Goal: Navigation & Orientation: Find specific page/section

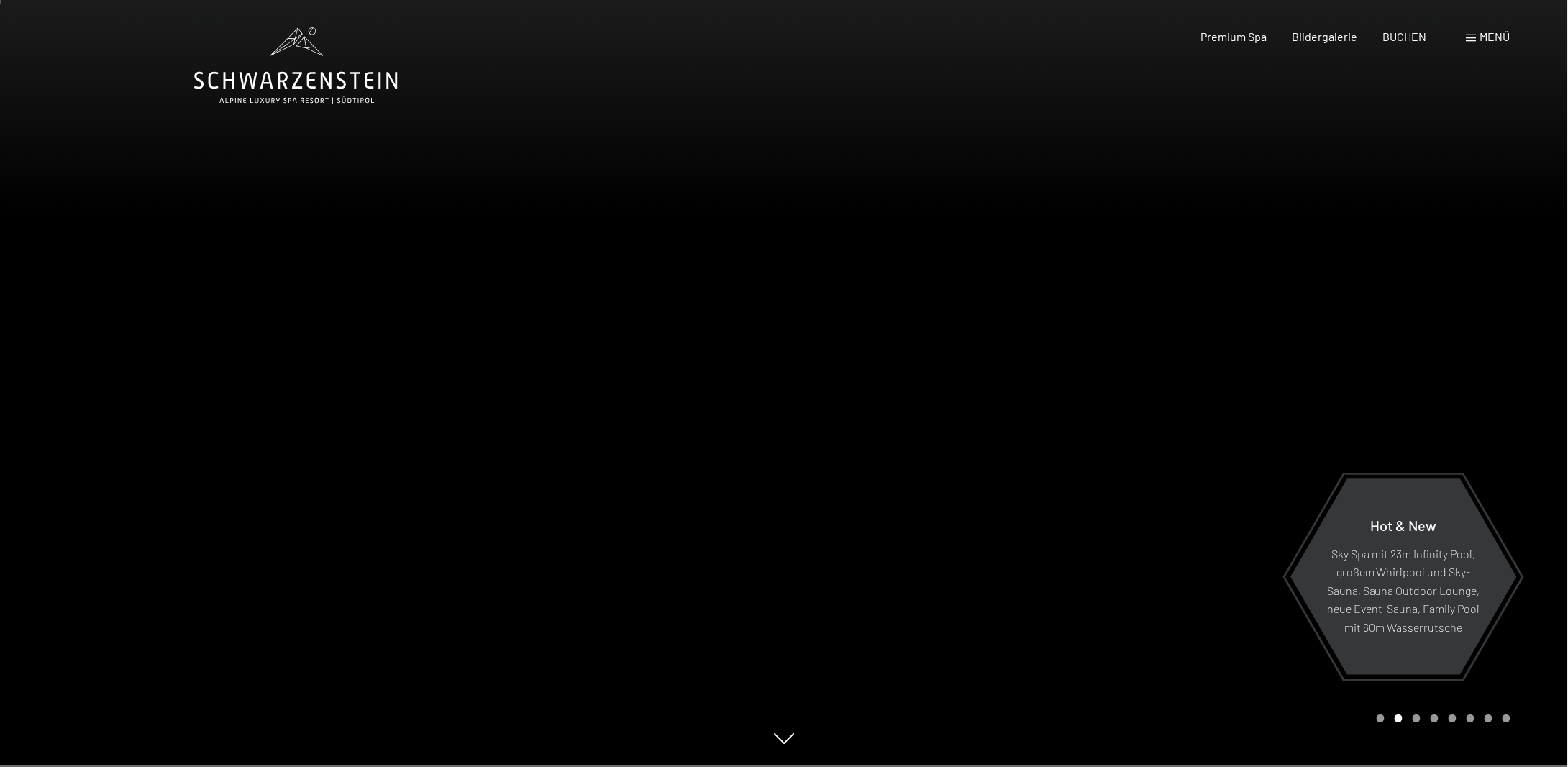
click at [1499, 38] on span "Menü" at bounding box center [1495, 36] width 30 height 14
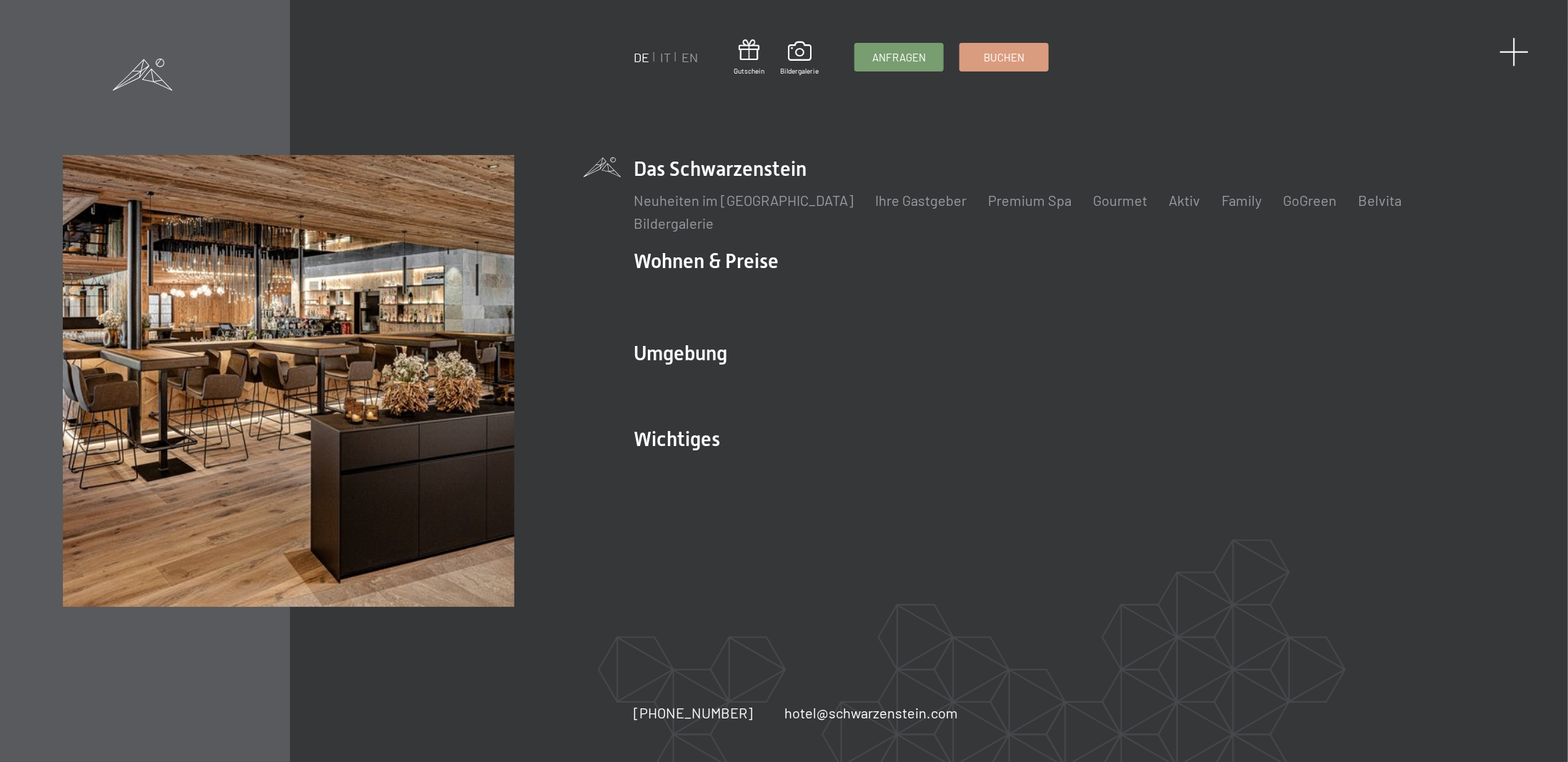
click at [1509, 52] on span at bounding box center [1515, 52] width 29 height 29
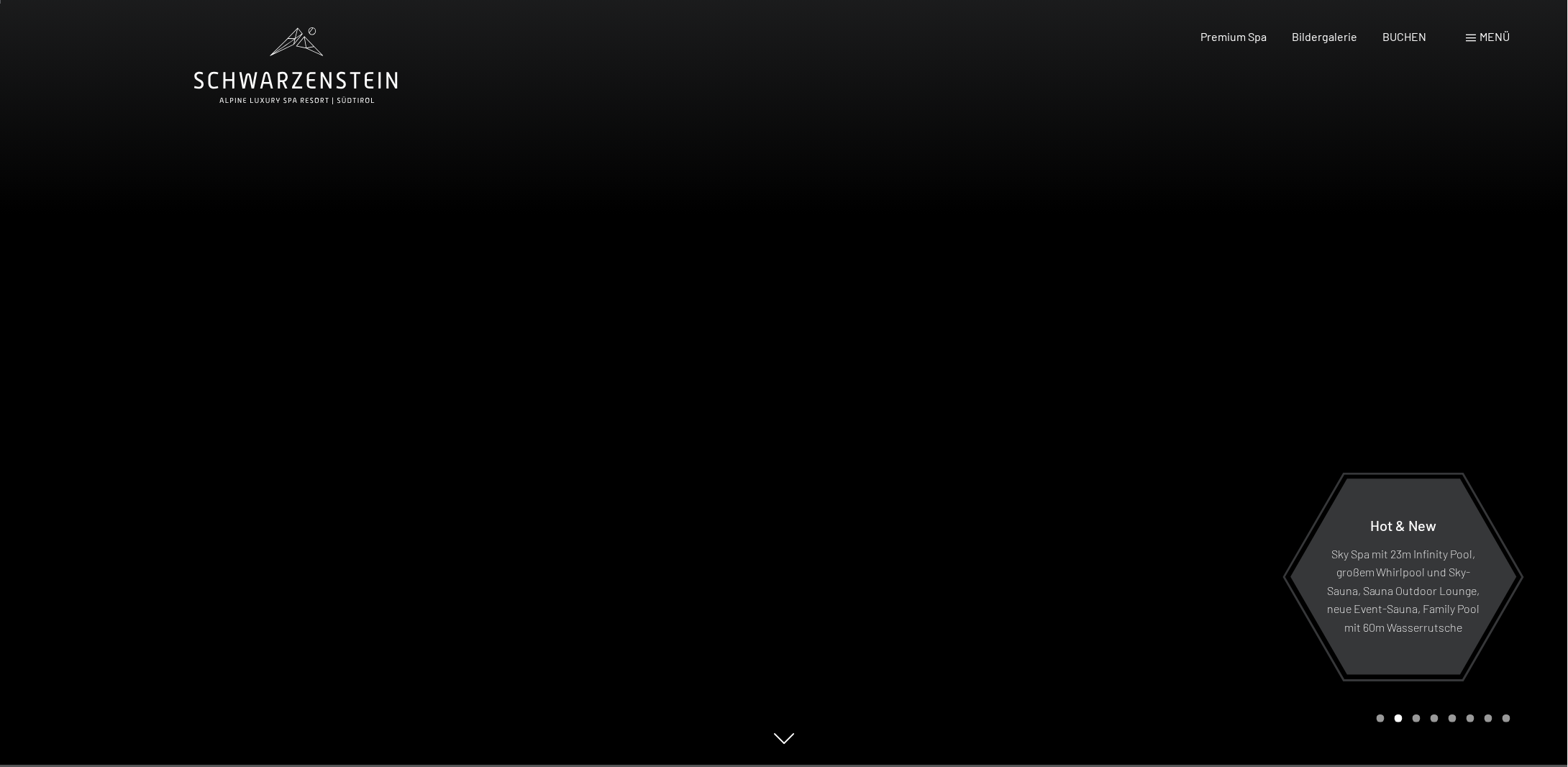
click at [1491, 35] on span "Menü" at bounding box center [1495, 36] width 30 height 14
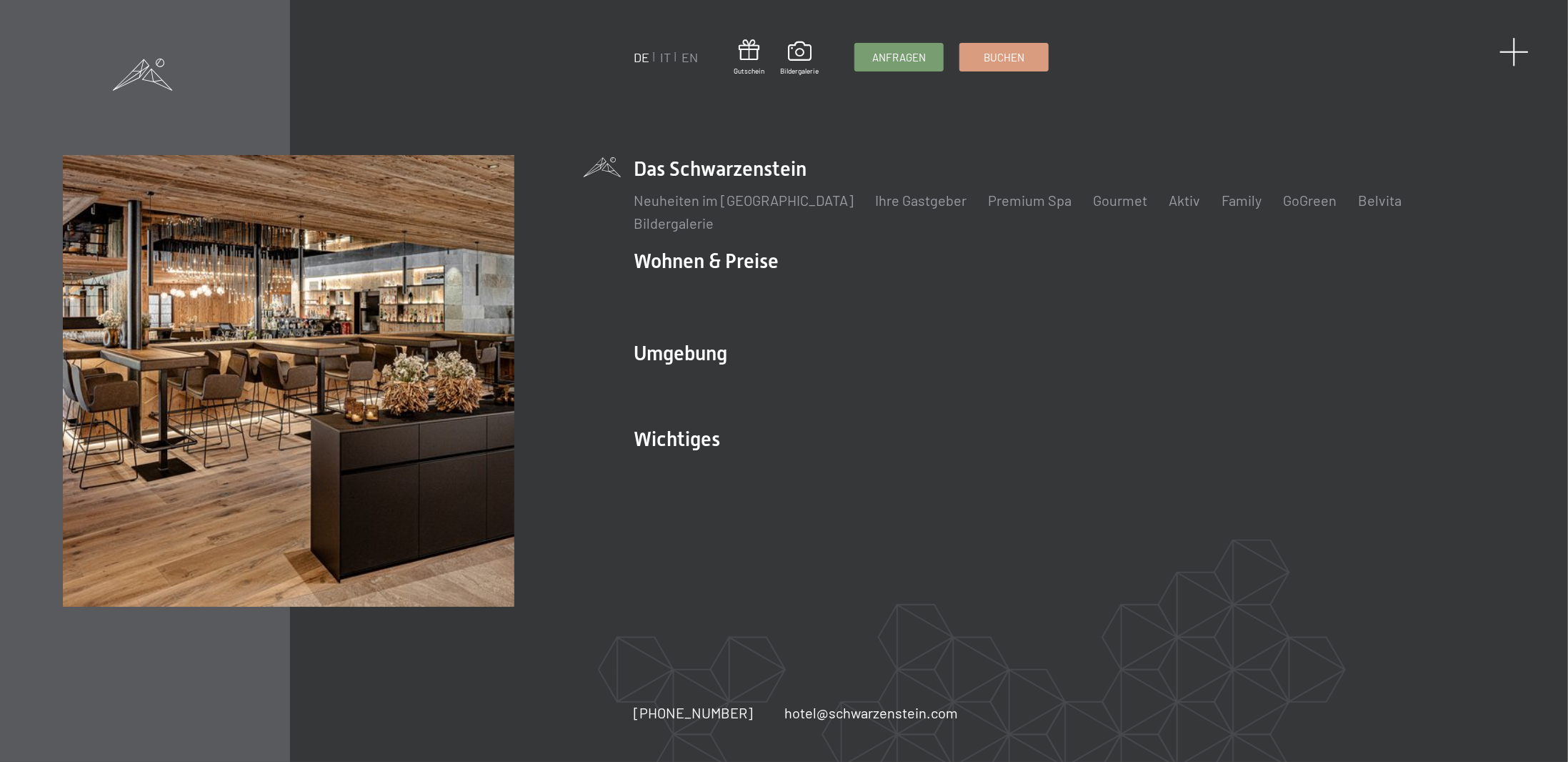
click at [1516, 49] on span at bounding box center [1515, 52] width 29 height 29
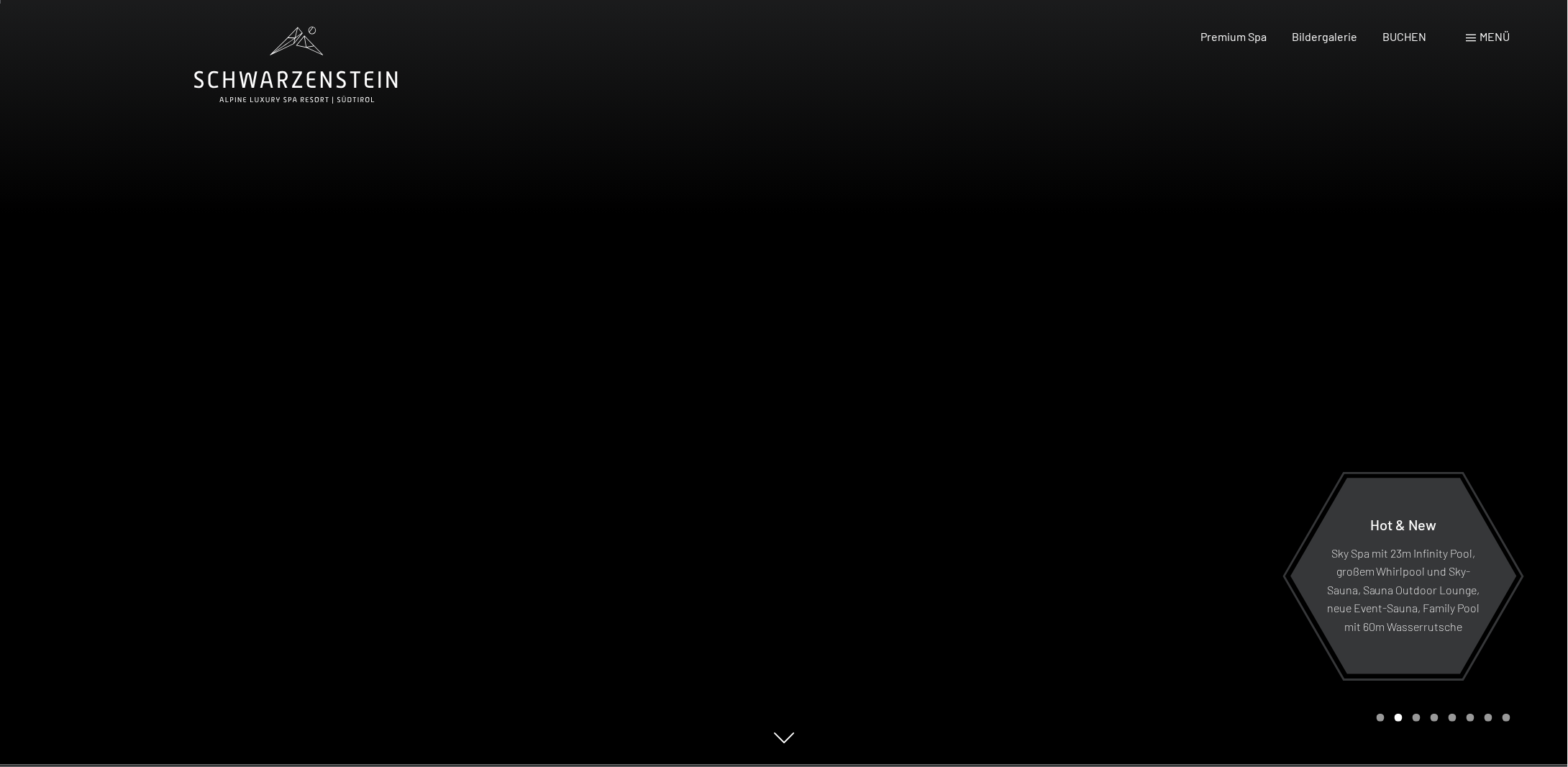
scroll to position [3, 0]
click at [1257, 41] on div "Premium Spa" at bounding box center [1234, 34] width 66 height 16
click at [1237, 38] on span "Premium Spa" at bounding box center [1234, 34] width 66 height 14
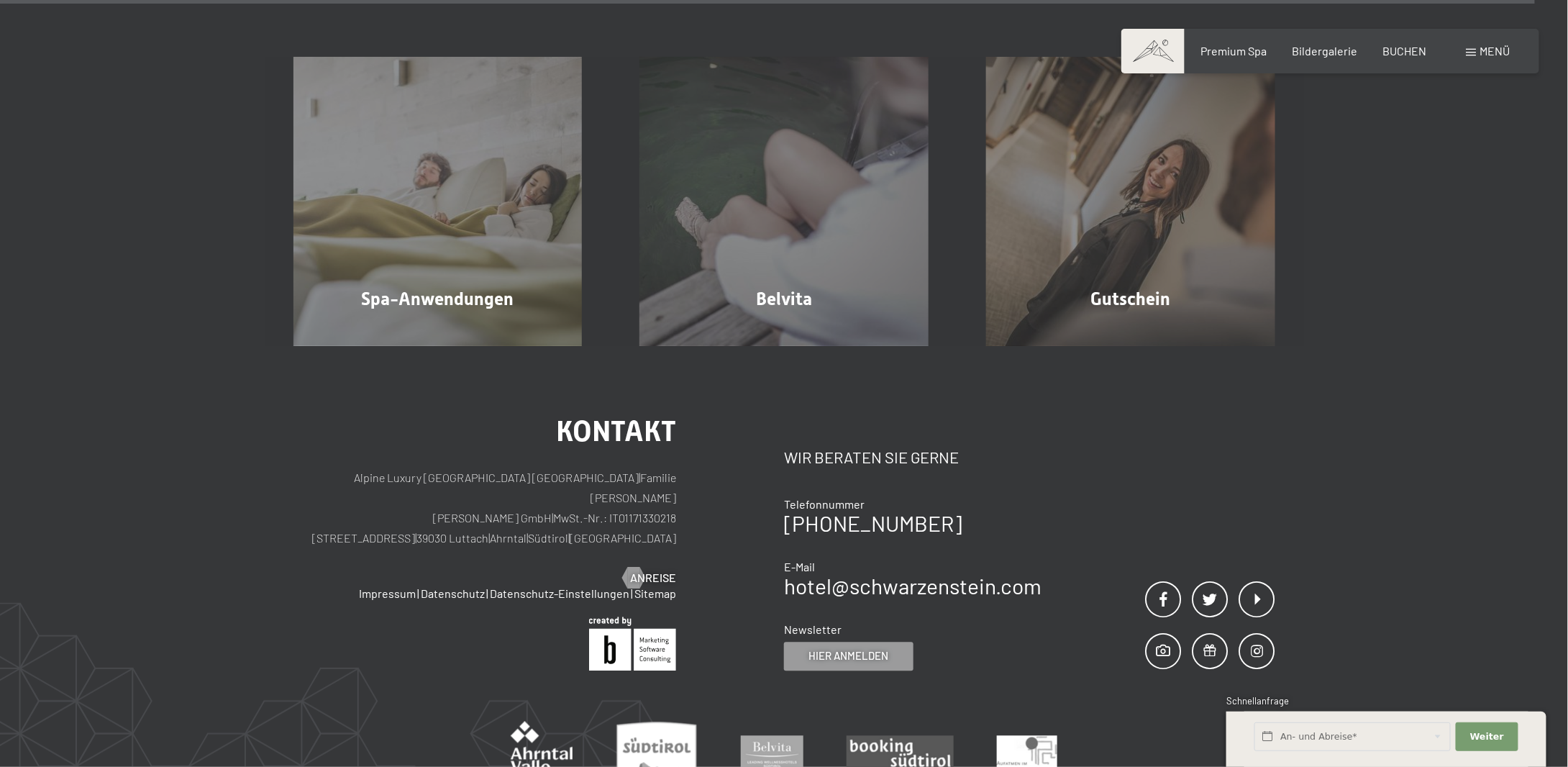
scroll to position [9543, 0]
